Goal: Task Accomplishment & Management: Manage account settings

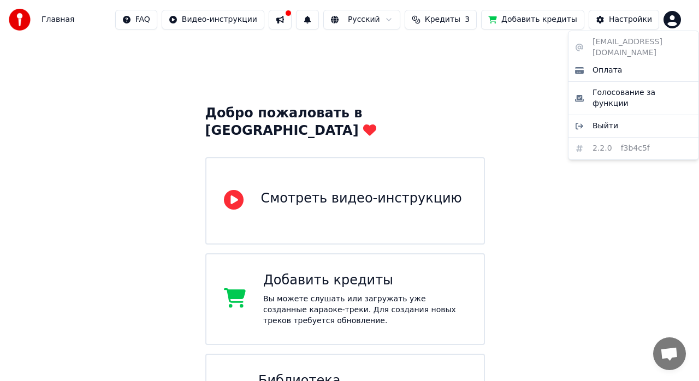
click at [677, 20] on html "Главная FAQ Видео-инструкции Русский Кредиты 3 Добавить кредиты Настройки Добро…" at bounding box center [349, 346] width 699 height 692
click at [603, 65] on span "Оплата" at bounding box center [606, 70] width 29 height 11
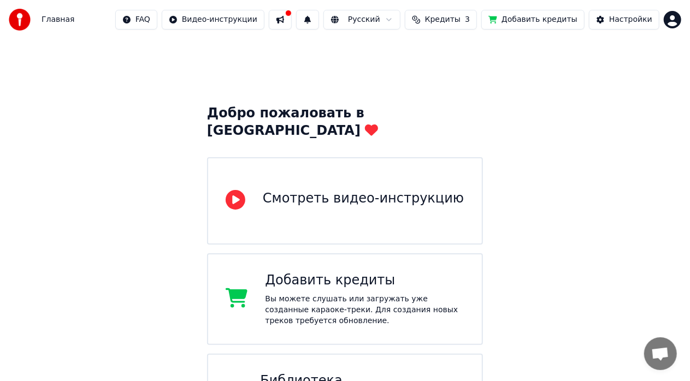
click at [545, 20] on button "Добавить кредиты" at bounding box center [532, 20] width 103 height 20
click at [292, 20] on button at bounding box center [280, 20] width 23 height 20
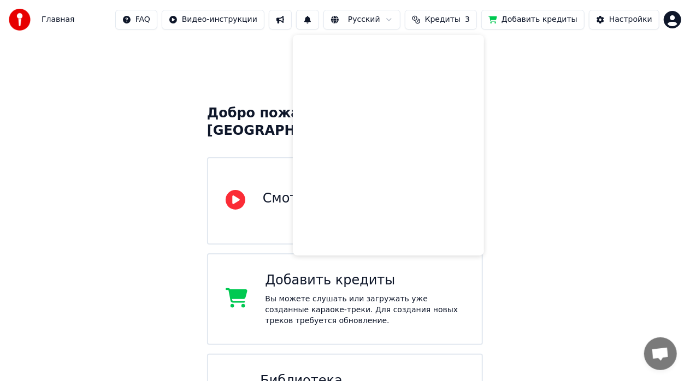
click at [680, 108] on div "Добро пожаловать в Youka Смотреть видео-инструкцию Добавить кредиты Вы можете с…" at bounding box center [345, 365] width 690 height 653
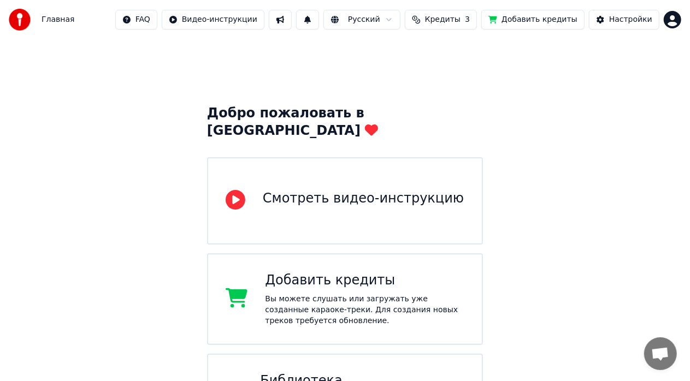
click at [460, 19] on span "Кредиты" at bounding box center [442, 19] width 35 height 11
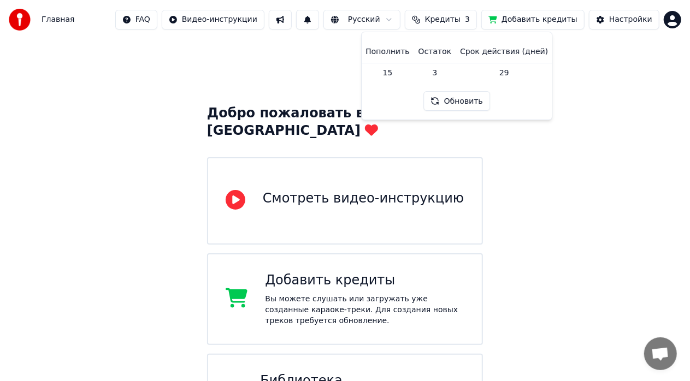
click at [393, 74] on td "15" at bounding box center [387, 73] width 52 height 20
click at [401, 74] on td "15" at bounding box center [387, 73] width 52 height 20
click at [454, 104] on button "Обновить" at bounding box center [457, 101] width 66 height 20
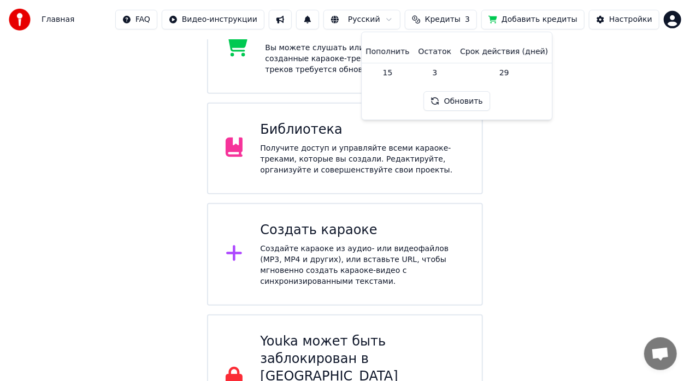
scroll to position [254, 0]
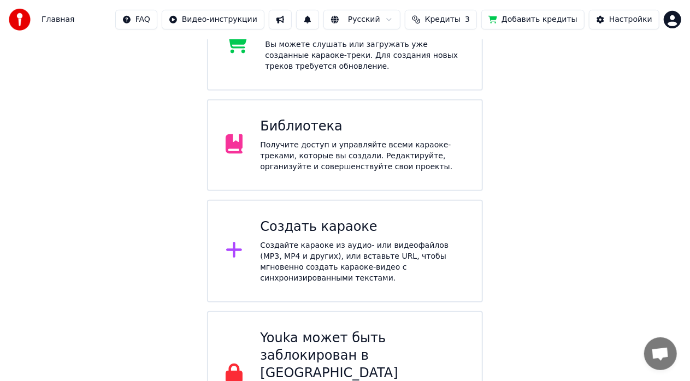
click at [607, 117] on div "Добро пожаловать в Youka Смотреть видео-инструкцию Добавить кредиты Вы можете с…" at bounding box center [345, 111] width 690 height 653
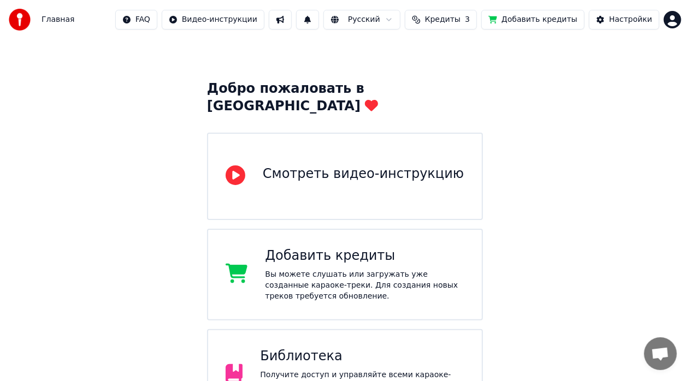
scroll to position [21, 0]
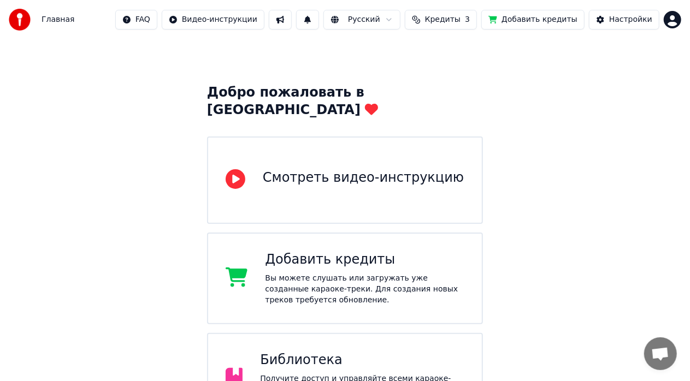
click at [460, 20] on span "Кредиты" at bounding box center [442, 19] width 35 height 11
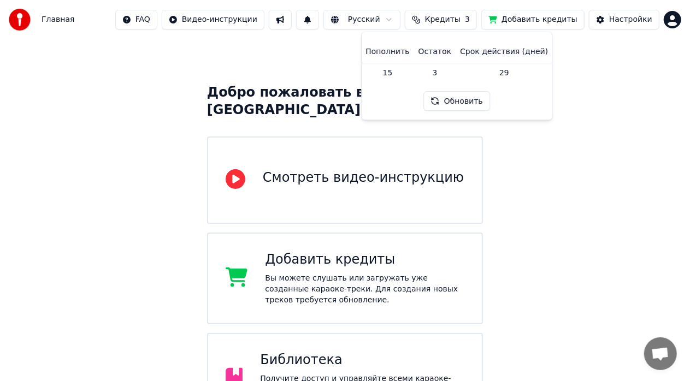
click at [463, 100] on button "Обновить" at bounding box center [457, 101] width 66 height 20
click at [544, 20] on button "Добавить кредиты" at bounding box center [532, 20] width 103 height 20
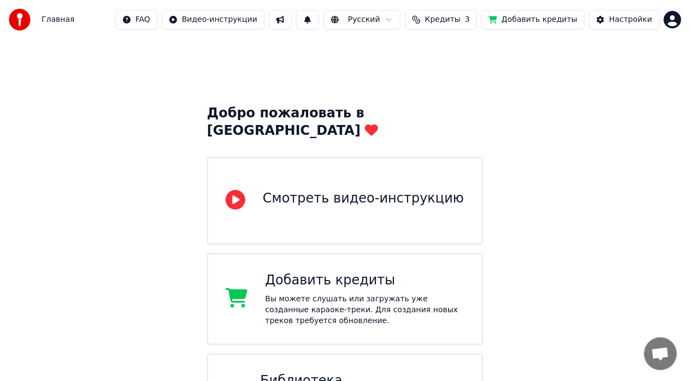
click at [545, 20] on button "Добавить кредиты" at bounding box center [532, 20] width 103 height 20
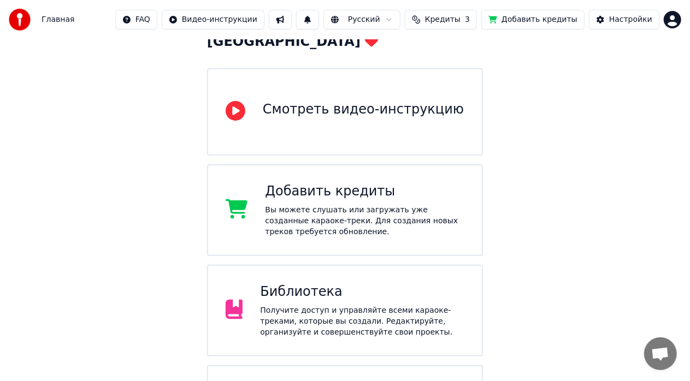
scroll to position [109, 0]
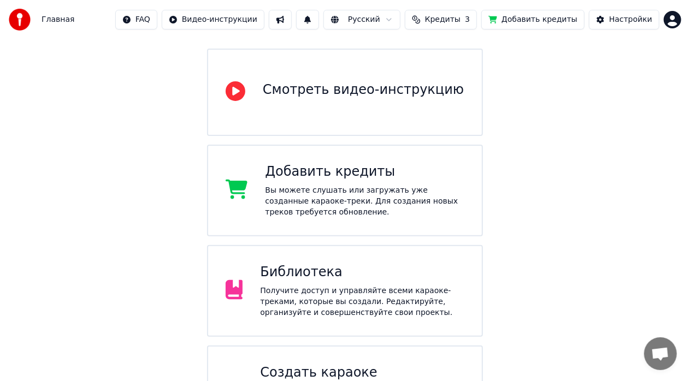
click at [336, 266] on div "Библиотека Получите доступ и управляйте всеми караоке-треками, которые вы созда…" at bounding box center [362, 291] width 204 height 55
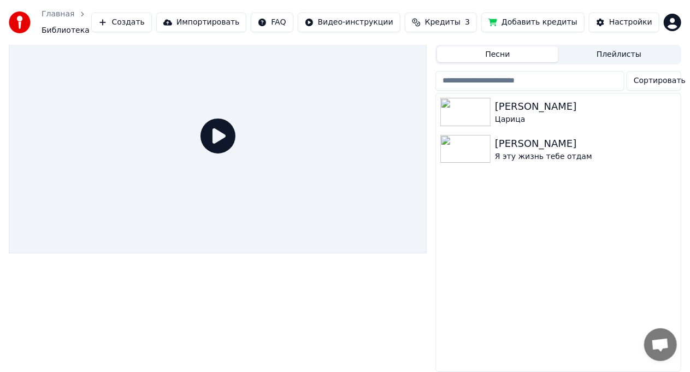
scroll to position [18, 0]
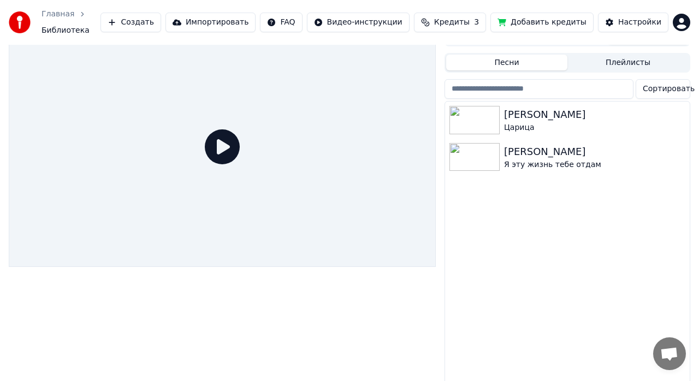
click at [673, 21] on html "Главная Библиотека Создать Импортировать FAQ Видео-инструкции Кредиты 3 Добавит…" at bounding box center [349, 172] width 699 height 381
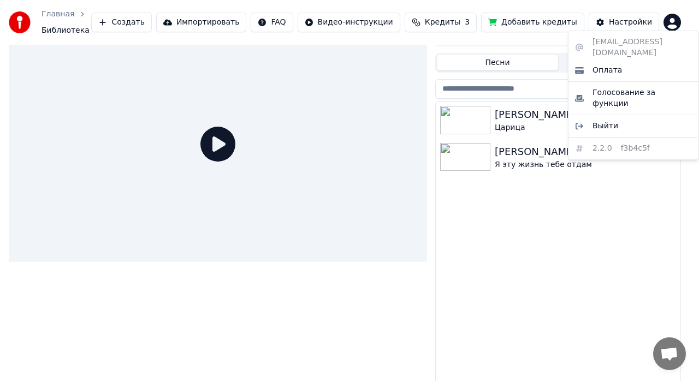
click at [650, 43] on div "bachtinalexey@mail.ru Оплата Голосование за функции Выйти 2.2.0 f3b4c5f" at bounding box center [633, 95] width 131 height 129
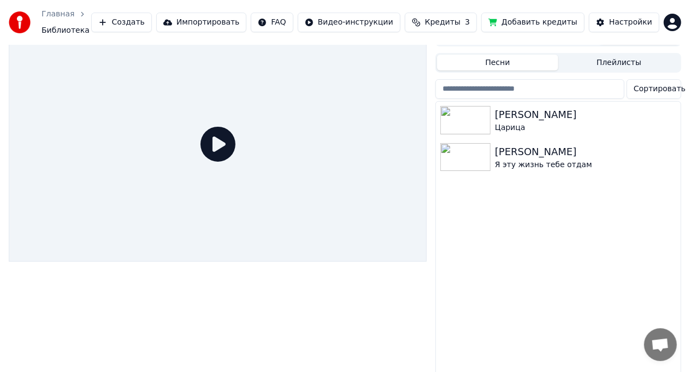
click at [590, 195] on html "Главная Библиотека Создать Импортировать FAQ Видео-инструкции Кредиты 3 Добавит…" at bounding box center [345, 168] width 690 height 372
click at [637, 22] on div "Настройки" at bounding box center [630, 22] width 43 height 11
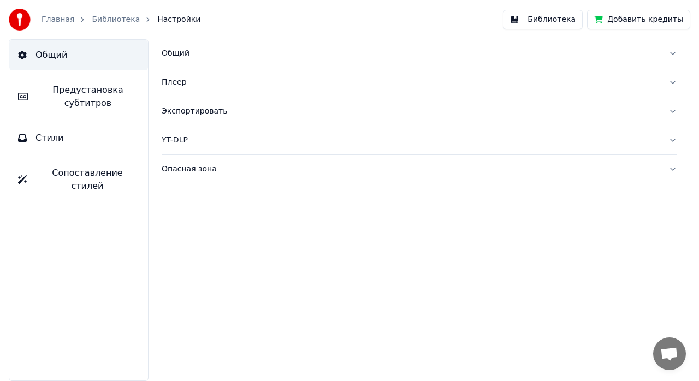
click at [559, 24] on button "Библиотека" at bounding box center [543, 20] width 80 height 20
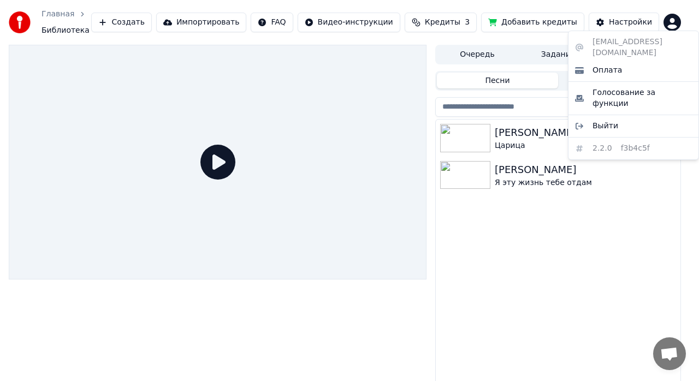
click at [672, 21] on html "Главная Библиотека Создать Импортировать FAQ Видео-инструкции Кредиты 3 Добавит…" at bounding box center [349, 190] width 699 height 381
click at [606, 121] on span "Выйти" at bounding box center [605, 126] width 26 height 11
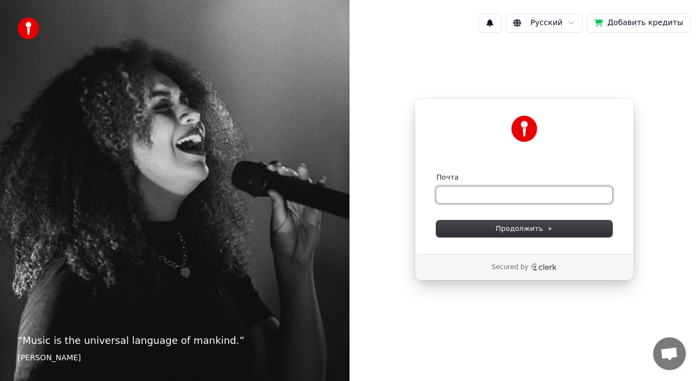
click at [530, 195] on input "Почта" at bounding box center [524, 195] width 176 height 16
type input "*"
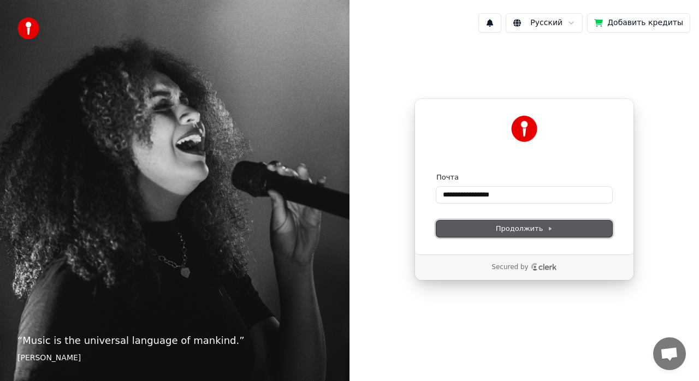
click at [518, 225] on span "Продолжить" at bounding box center [524, 229] width 57 height 10
type input "**********"
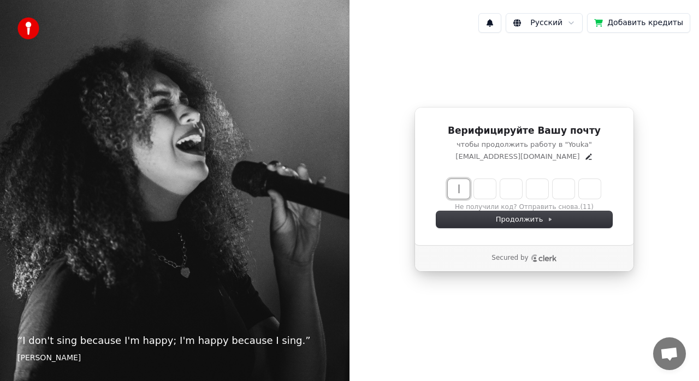
click at [464, 187] on input "Enter verification code" at bounding box center [535, 189] width 175 height 20
type input "******"
